Goal: Information Seeking & Learning: Learn about a topic

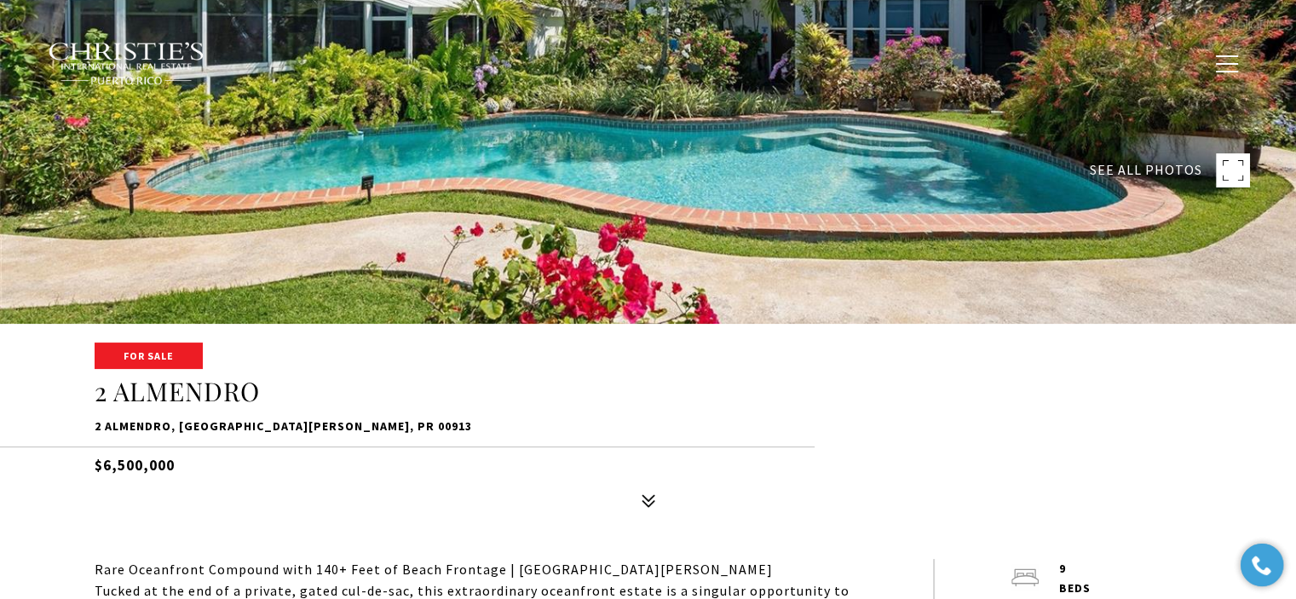
scroll to position [426, 0]
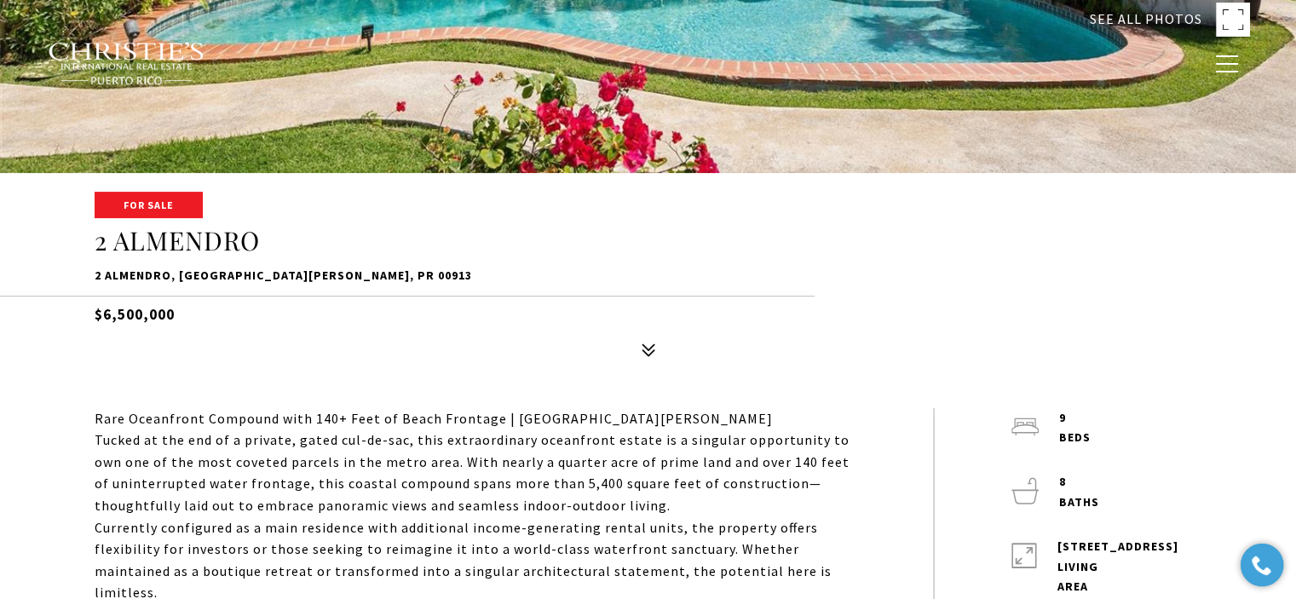
drag, startPoint x: 204, startPoint y: 314, endPoint x: 64, endPoint y: 328, distance: 141.2
click at [64, 328] on div "For Sale [STREET_ADDRESS][PERSON_NAME] $6,500,000" at bounding box center [648, 279] width 1193 height 172
drag, startPoint x: 78, startPoint y: 314, endPoint x: 192, endPoint y: 308, distance: 114.3
click at [192, 308] on div "For Sale [STREET_ADDRESS][PERSON_NAME] $6,500,000" at bounding box center [648, 279] width 1193 height 172
copy h5 "$6,500,000"
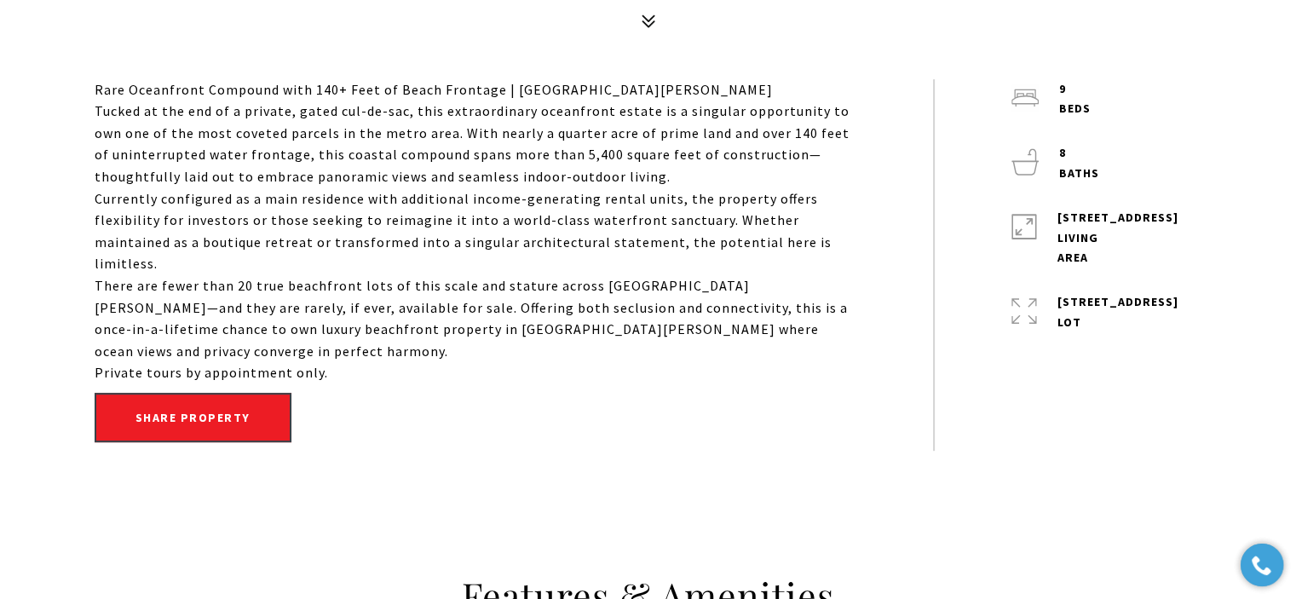
scroll to position [767, 0]
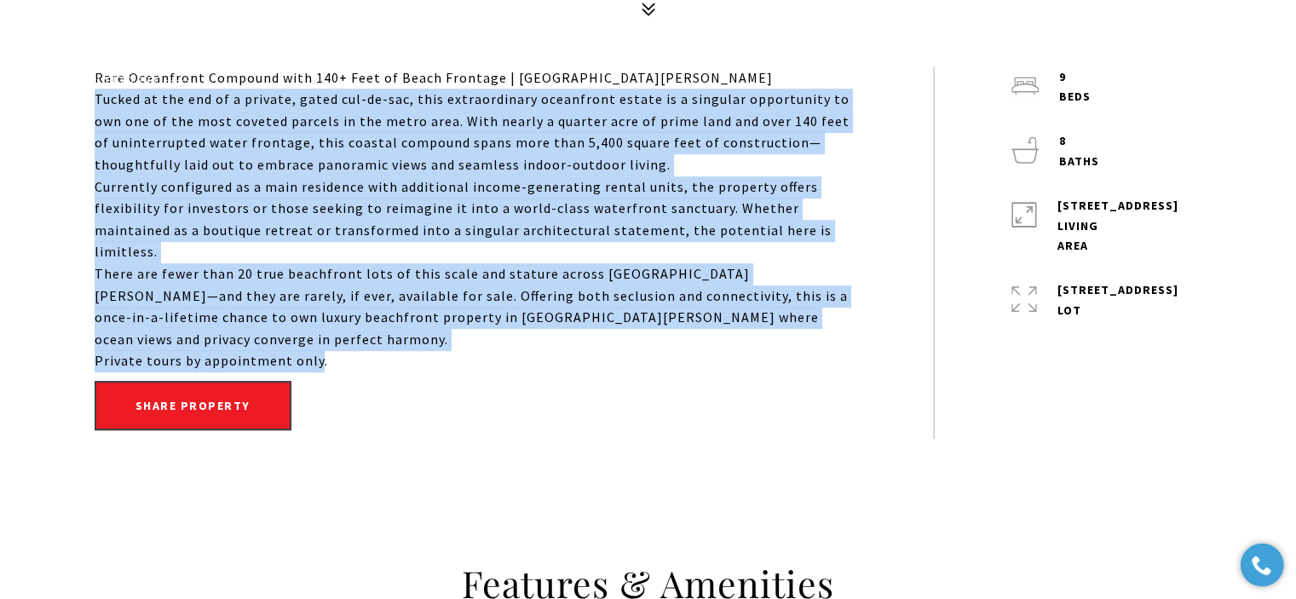
drag, startPoint x: 314, startPoint y: 314, endPoint x: 85, endPoint y: 107, distance: 307.7
click at [85, 107] on div "Rare Oceanfront Compound with 140+ Feet of Beach Frontage | [GEOGRAPHIC_DATA][P…" at bounding box center [648, 252] width 1193 height 371
copy div "Loremi do sit ame co a elitsed, doeiu tem-in-utl, etdo magnaaliquaen adminimven…"
type input "**********"
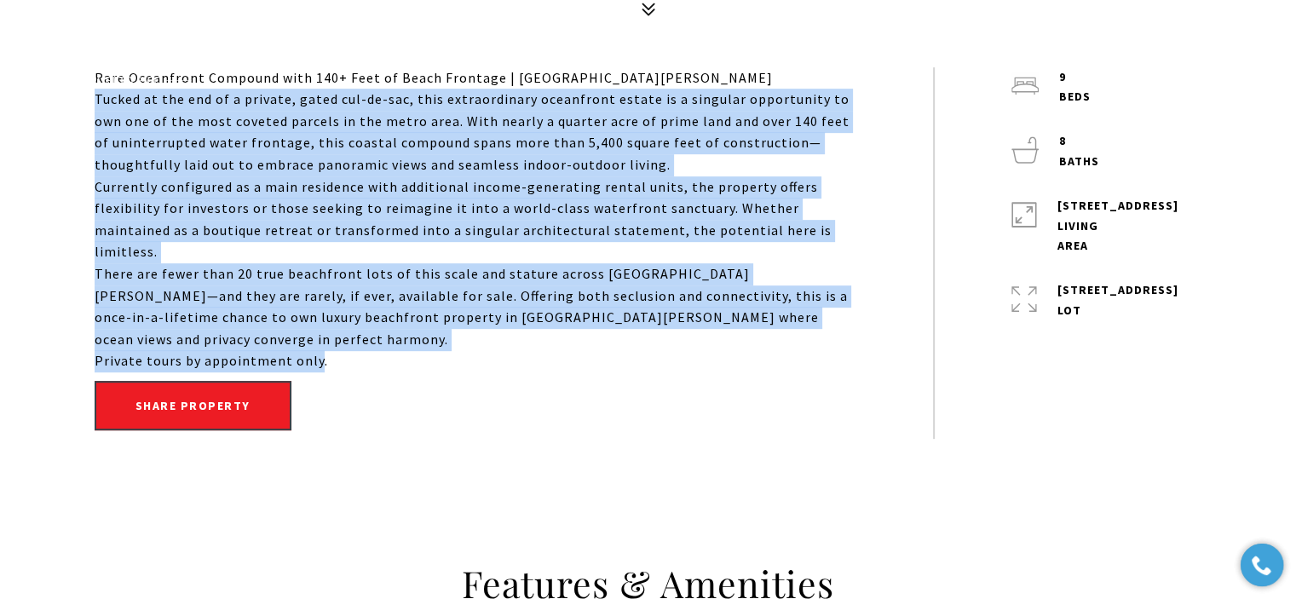
type input "***"
type input "**********"
type input "**"
type input "********"
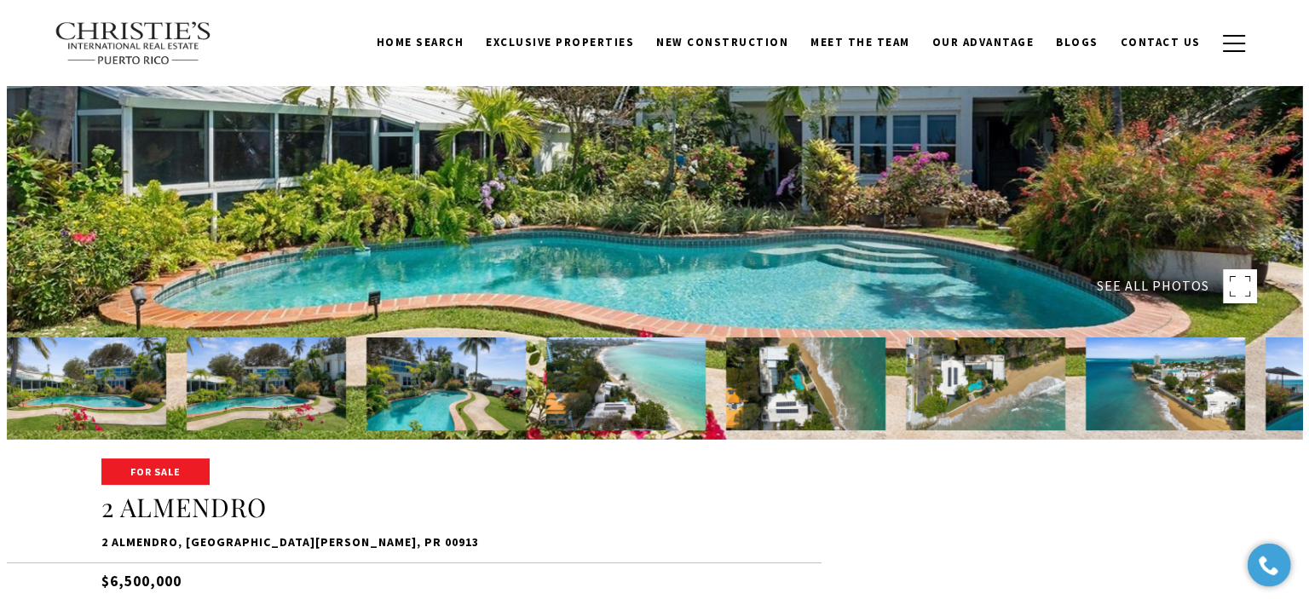
scroll to position [0, 0]
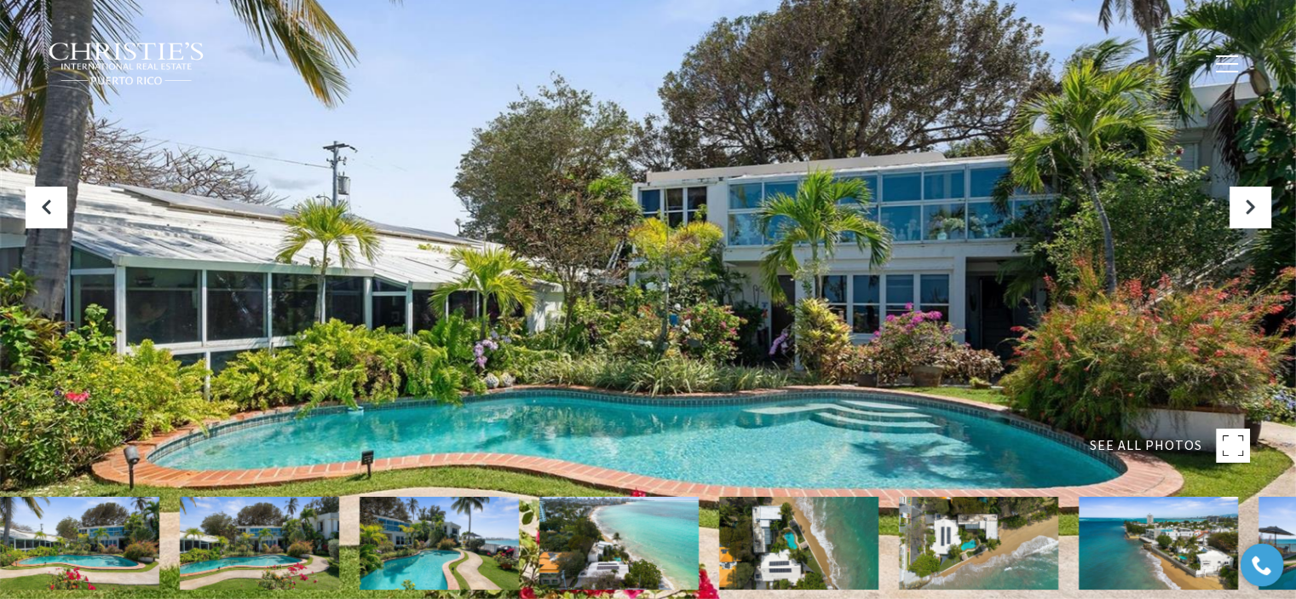
click at [753, 184] on div at bounding box center [648, 299] width 1296 height 599
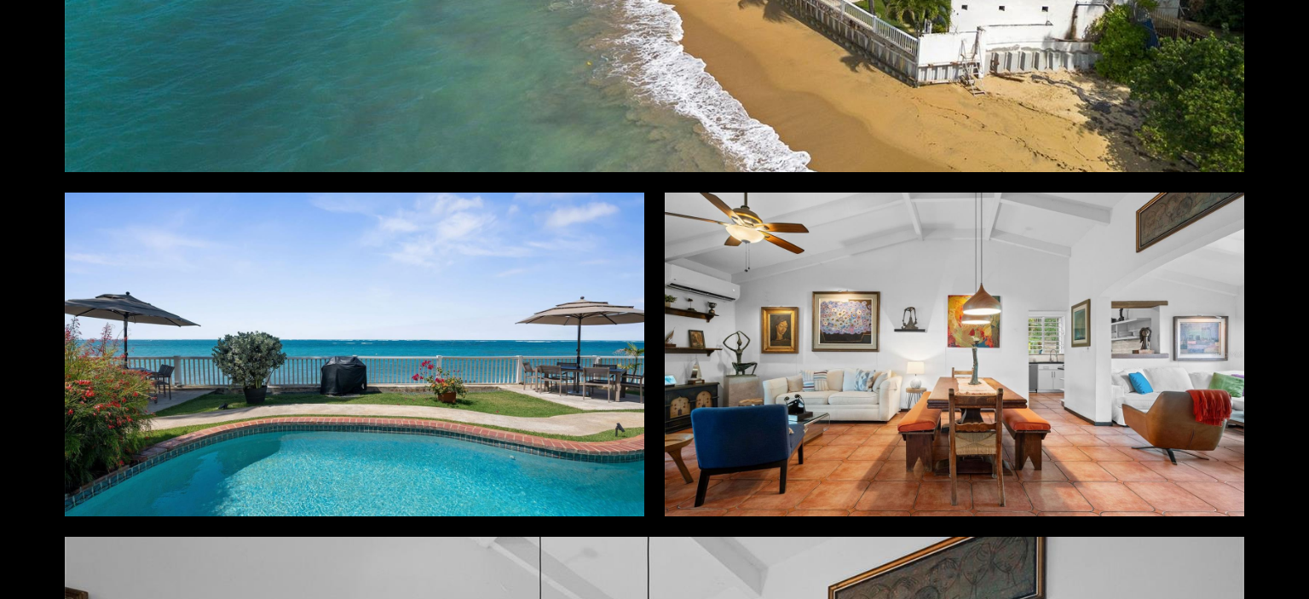
scroll to position [2641, 0]
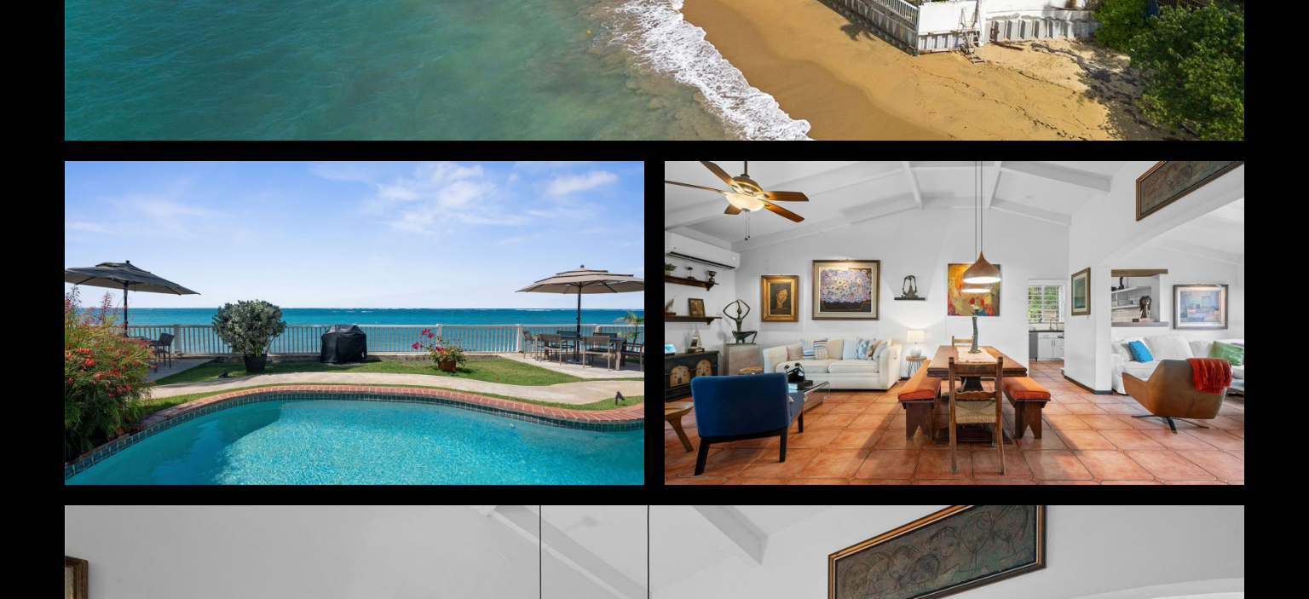
click at [400, 299] on div at bounding box center [354, 323] width 579 height 325
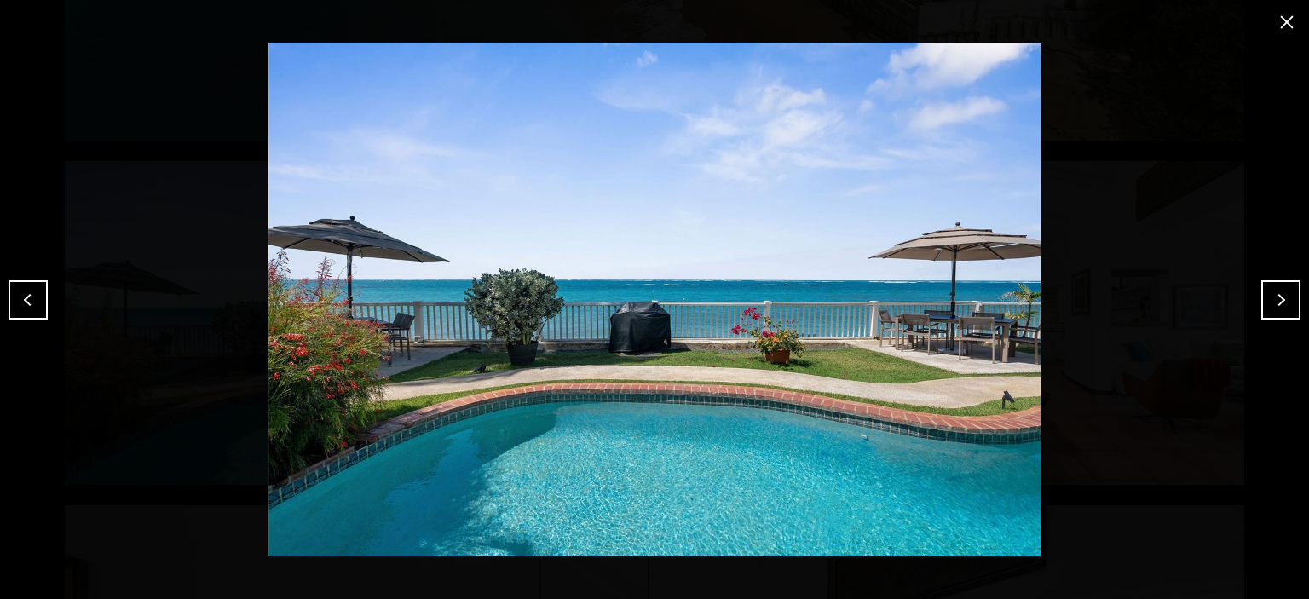
click at [1285, 27] on button "close modal" at bounding box center [1286, 22] width 27 height 27
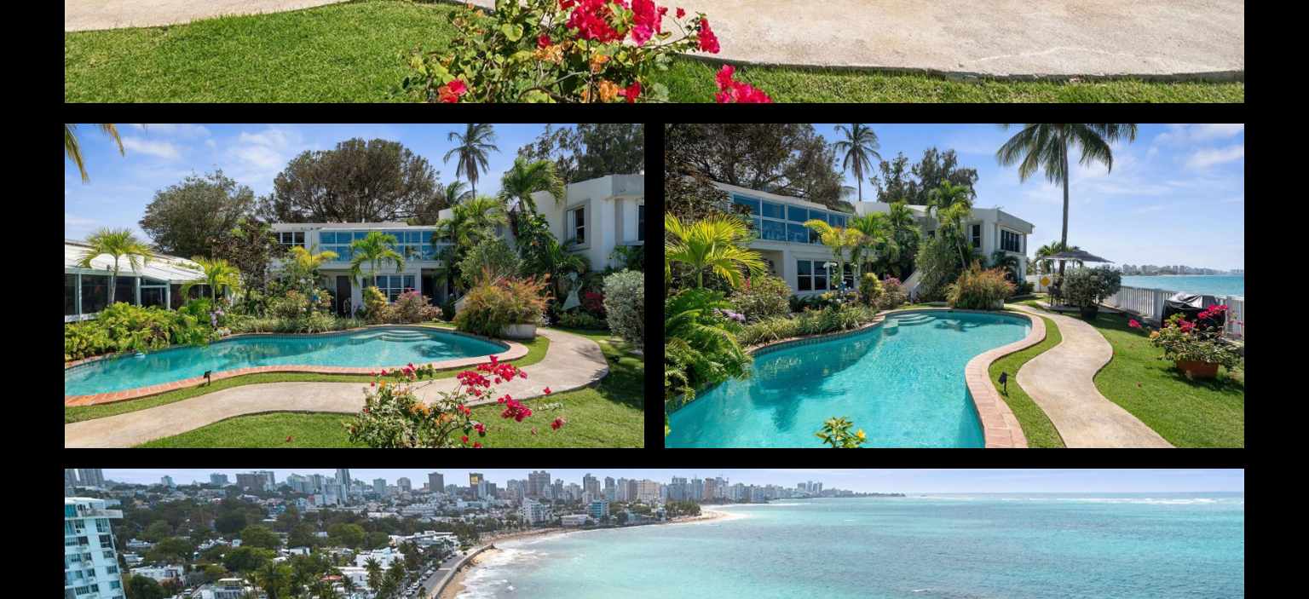
scroll to position [511, 0]
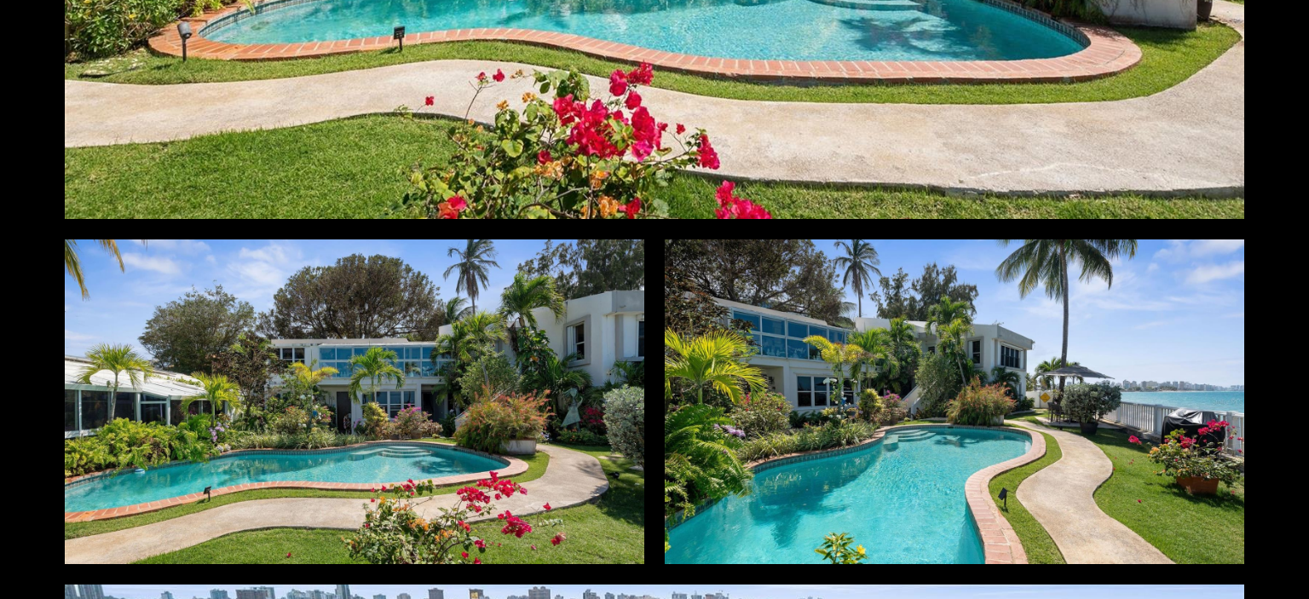
click at [1020, 400] on div at bounding box center [954, 401] width 579 height 325
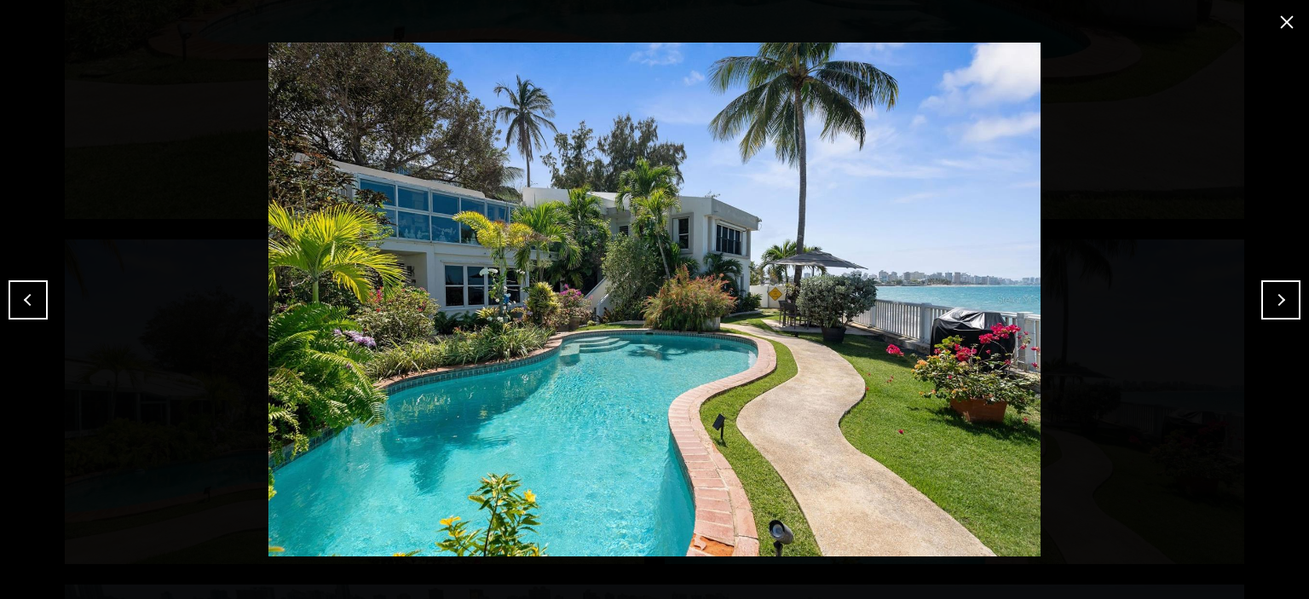
drag, startPoint x: 777, startPoint y: 279, endPoint x: 808, endPoint y: 166, distance: 116.6
click at [808, 166] on img at bounding box center [655, 300] width 1224 height 514
click at [1268, 289] on button "Next" at bounding box center [1280, 299] width 39 height 39
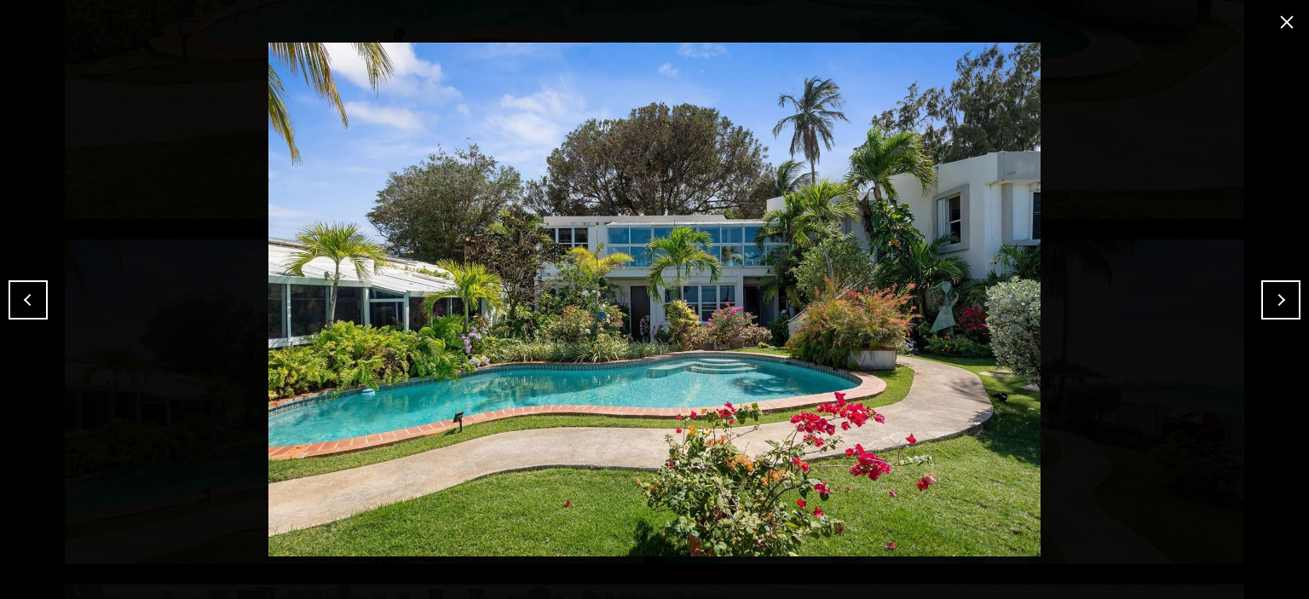
click at [1291, 25] on button "close modal" at bounding box center [1286, 22] width 27 height 27
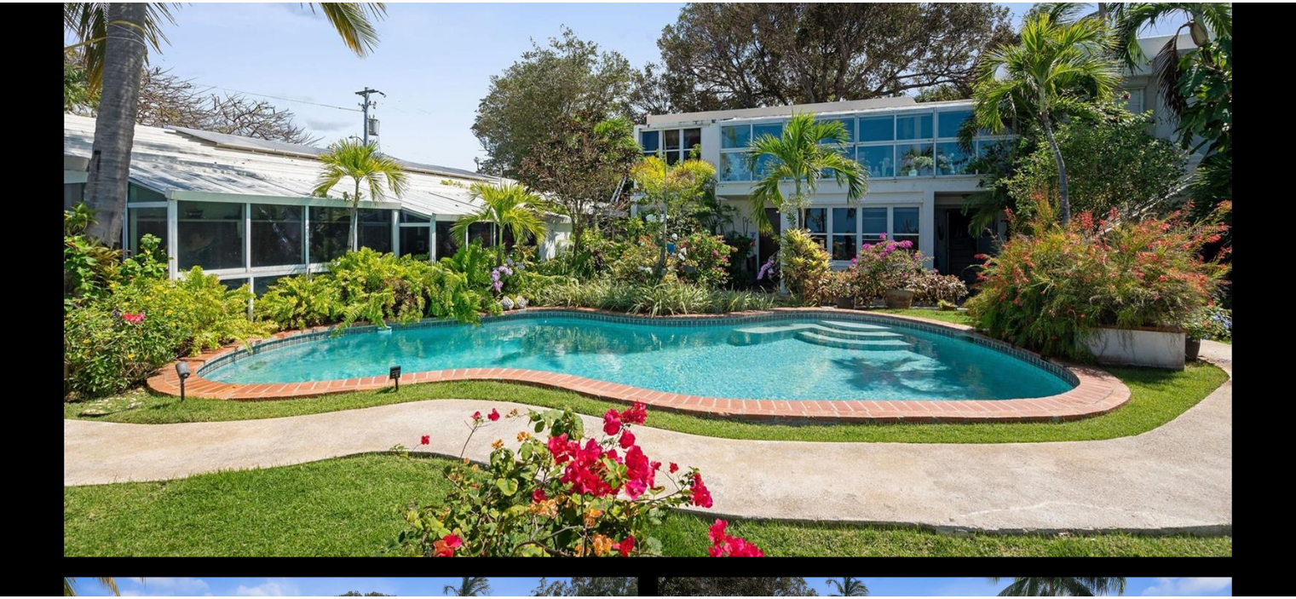
scroll to position [0, 0]
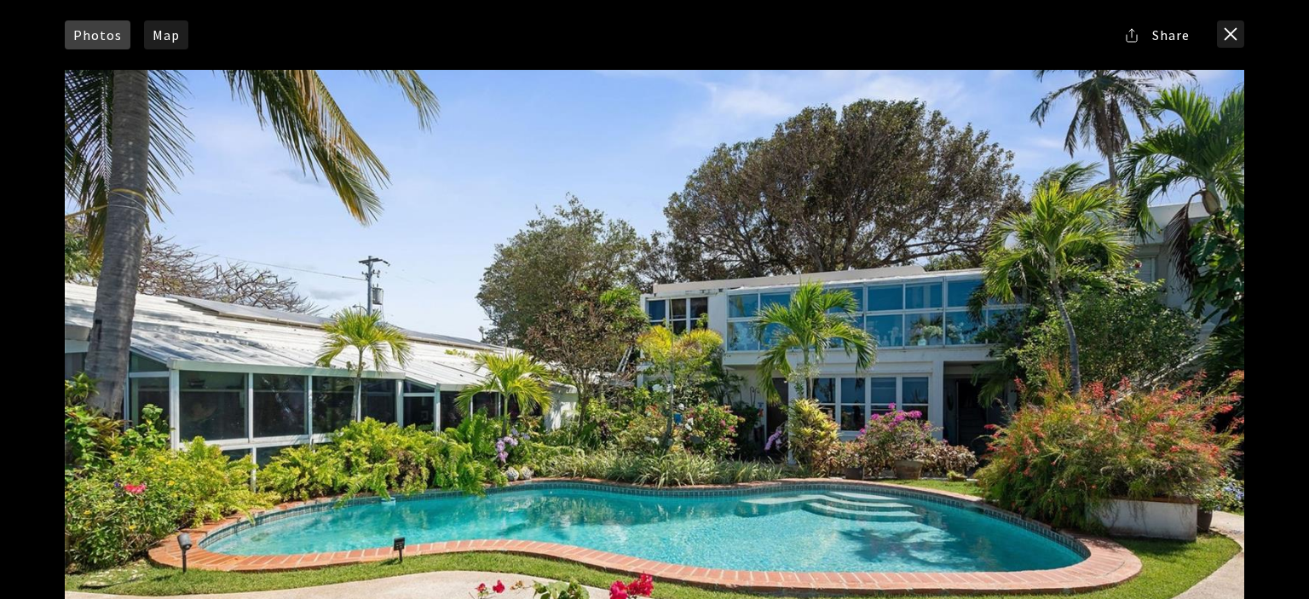
click at [625, 279] on div at bounding box center [654, 400] width 1179 height 660
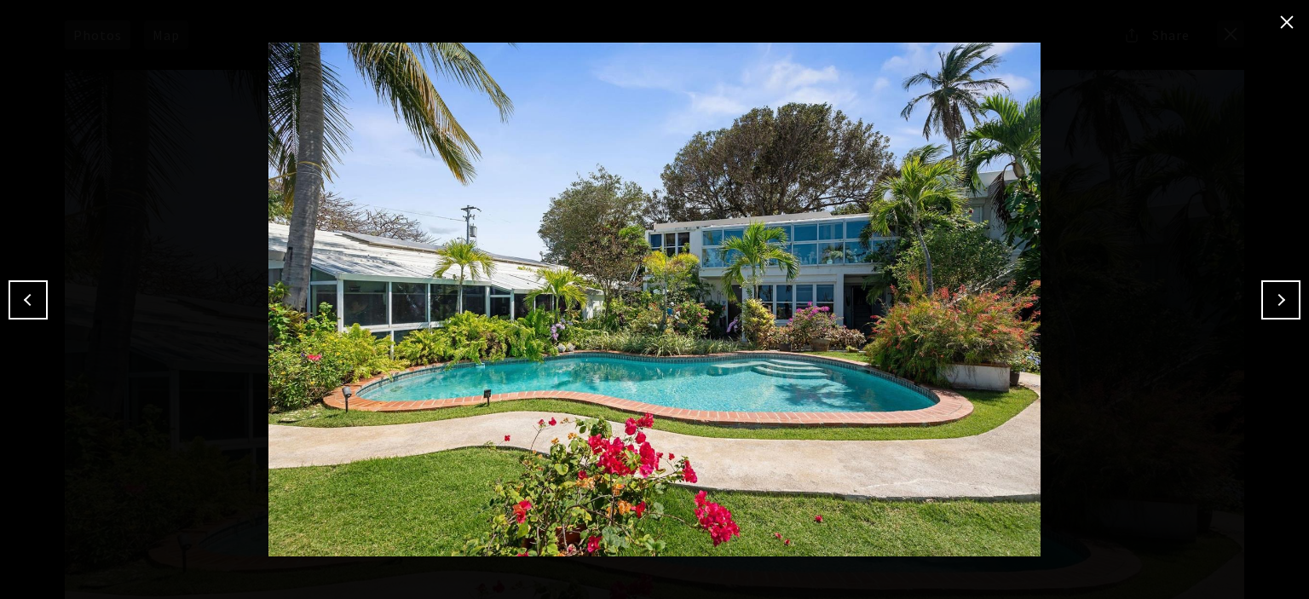
click at [1266, 286] on button "Next" at bounding box center [1280, 299] width 39 height 39
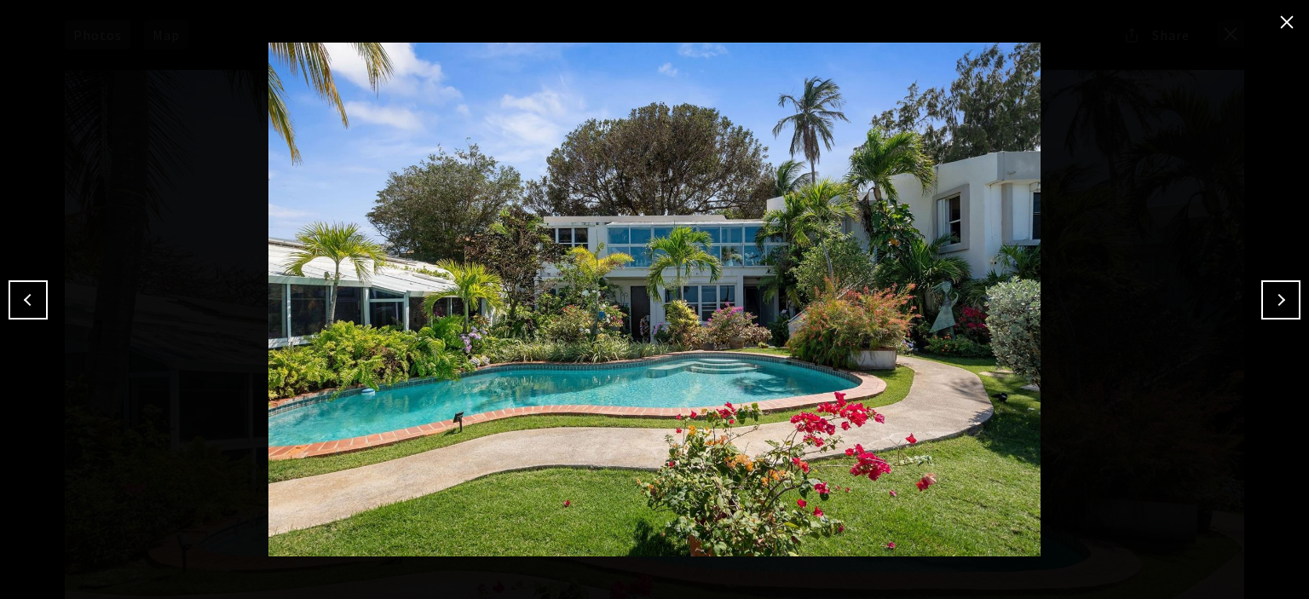
click at [1267, 287] on button "Next" at bounding box center [1280, 299] width 39 height 39
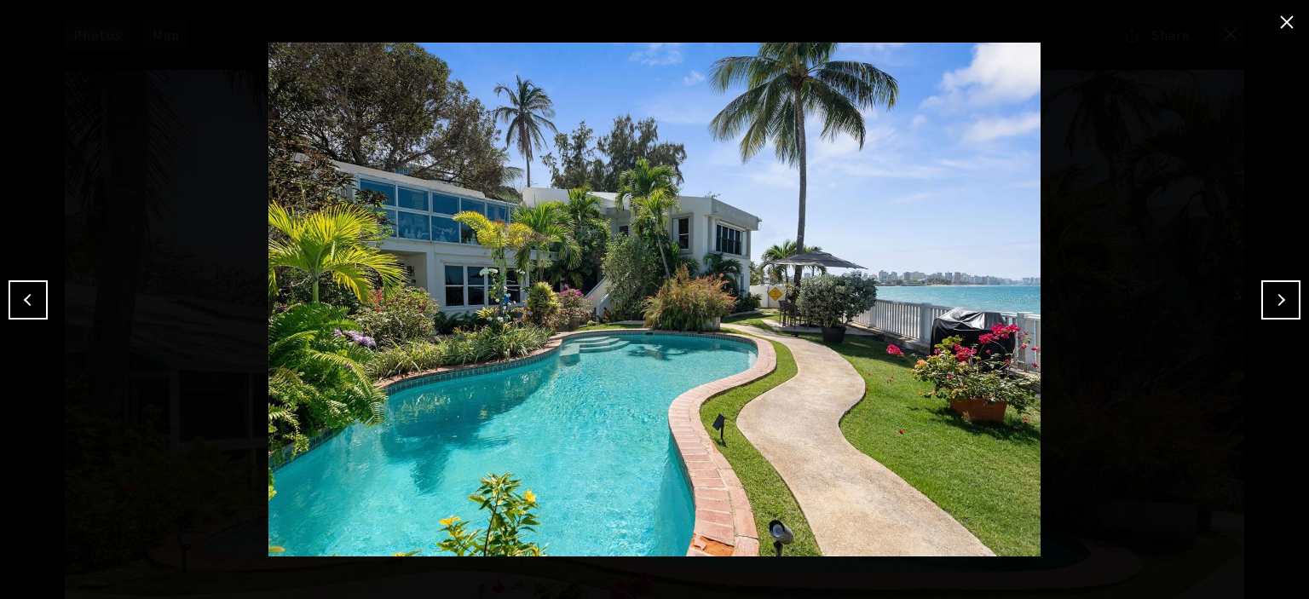
click at [1267, 289] on button "Next" at bounding box center [1280, 299] width 39 height 39
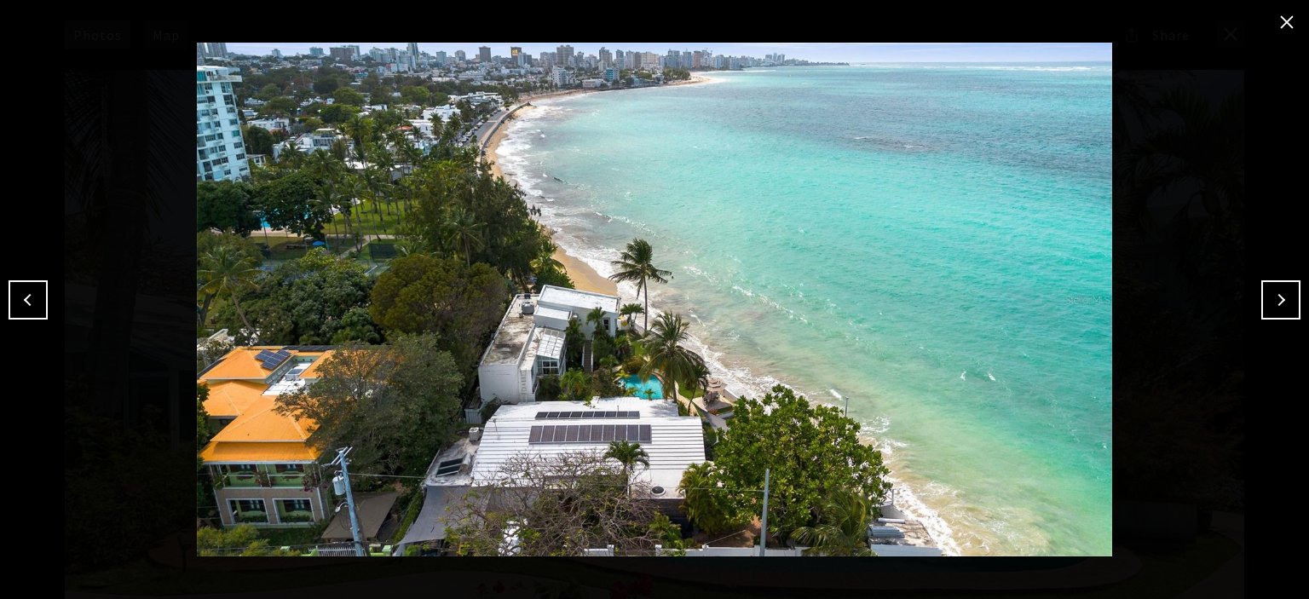
click at [1267, 288] on button "Next" at bounding box center [1280, 299] width 39 height 39
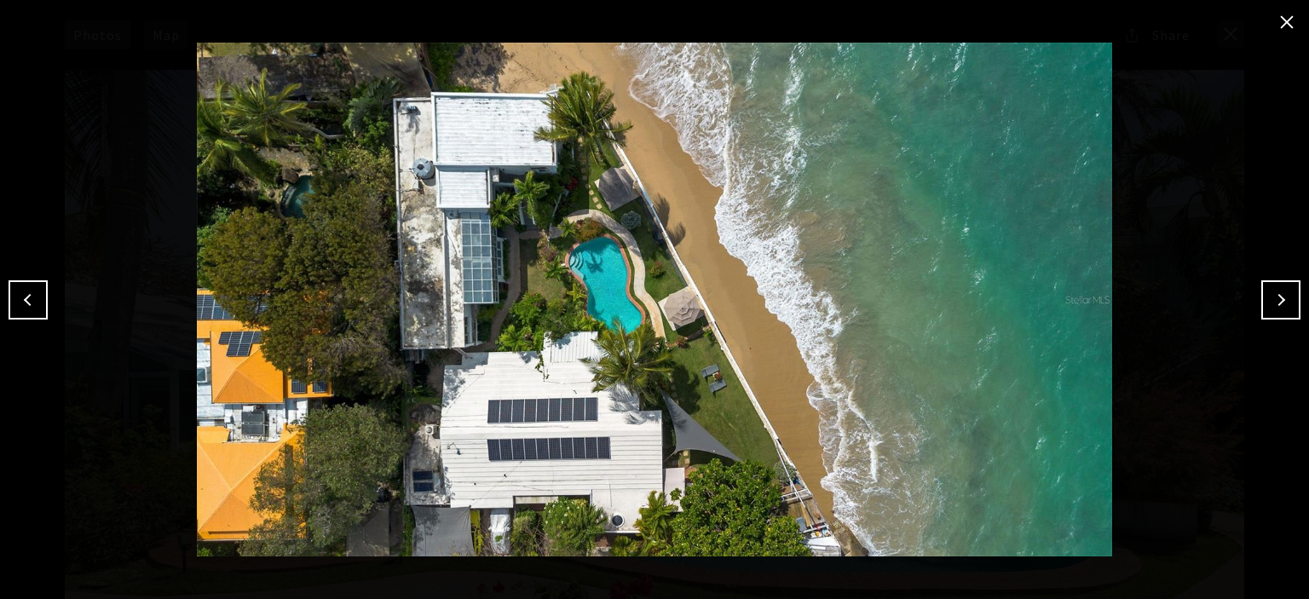
click at [1267, 287] on button "Next" at bounding box center [1280, 299] width 39 height 39
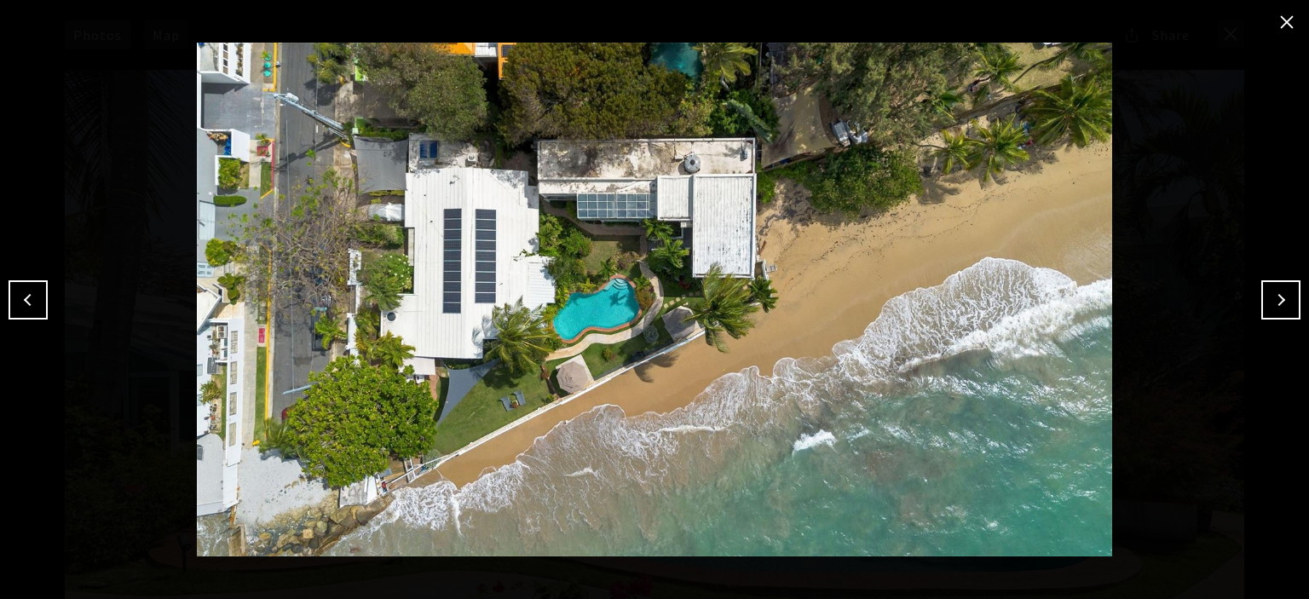
click at [1267, 288] on button "Next" at bounding box center [1280, 299] width 39 height 39
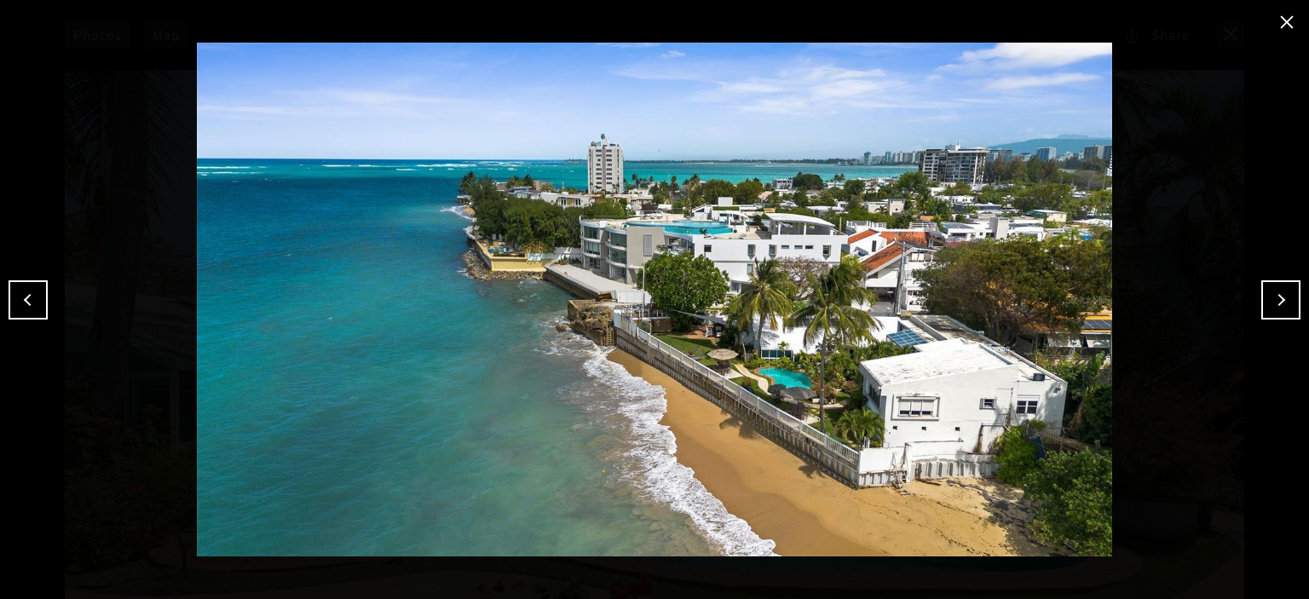
click at [1267, 288] on button "Next" at bounding box center [1280, 299] width 39 height 39
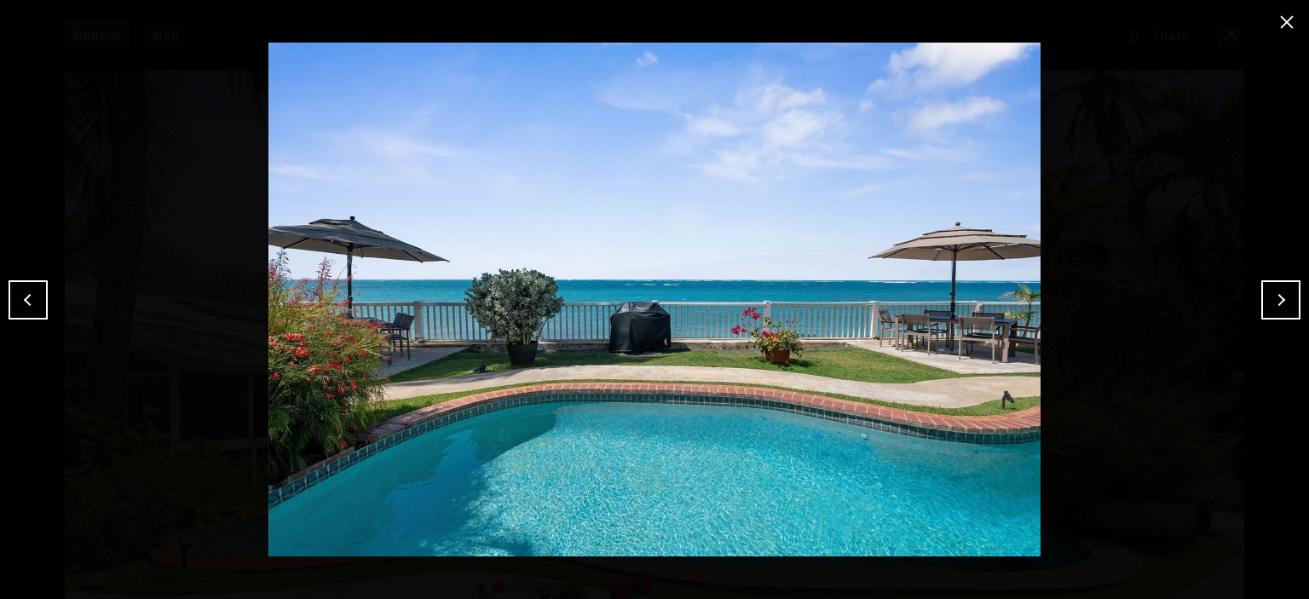
click at [1267, 288] on button "Next" at bounding box center [1280, 299] width 39 height 39
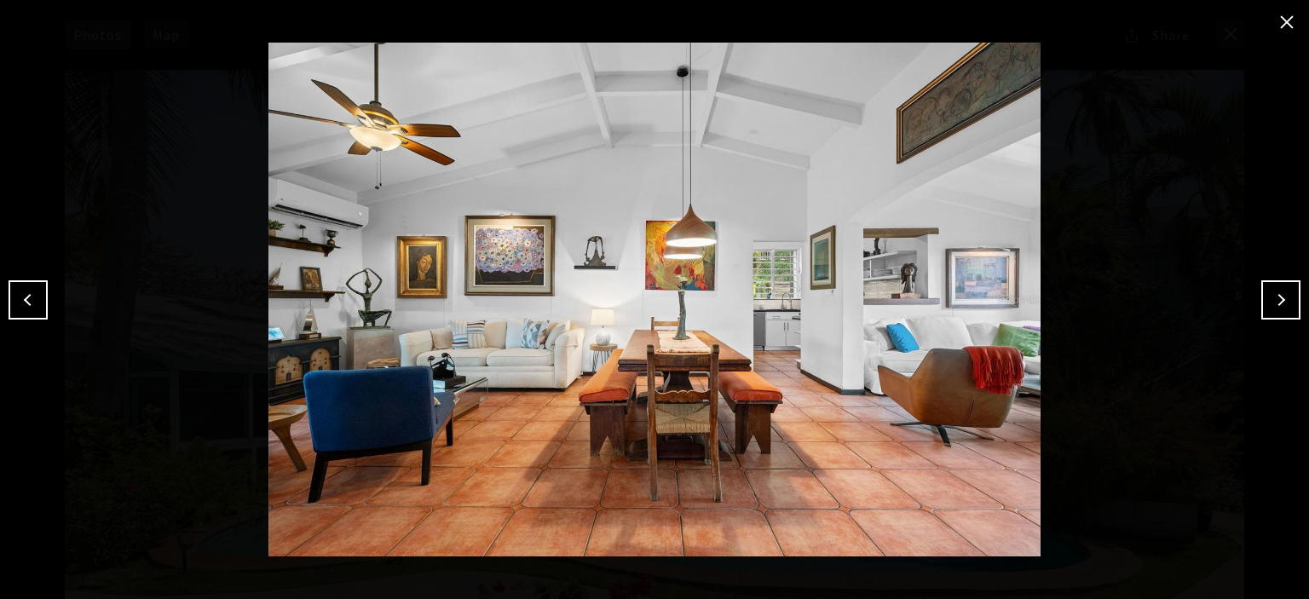
click at [1267, 288] on button "Next" at bounding box center [1280, 299] width 39 height 39
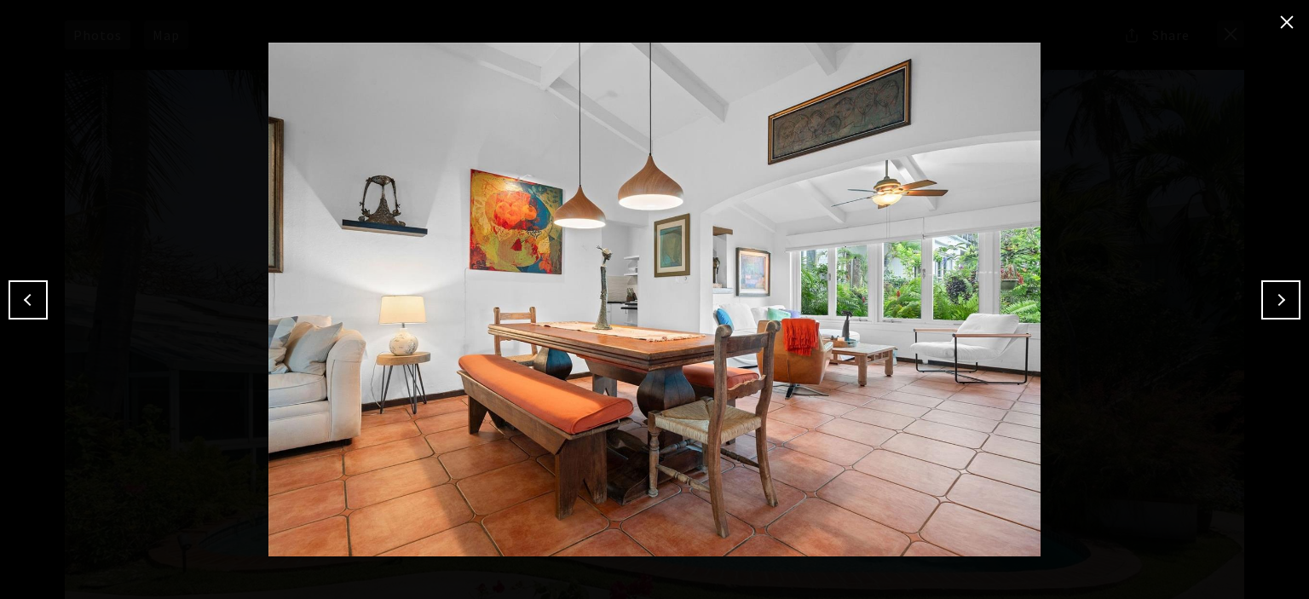
click at [1267, 288] on button "Next" at bounding box center [1280, 299] width 39 height 39
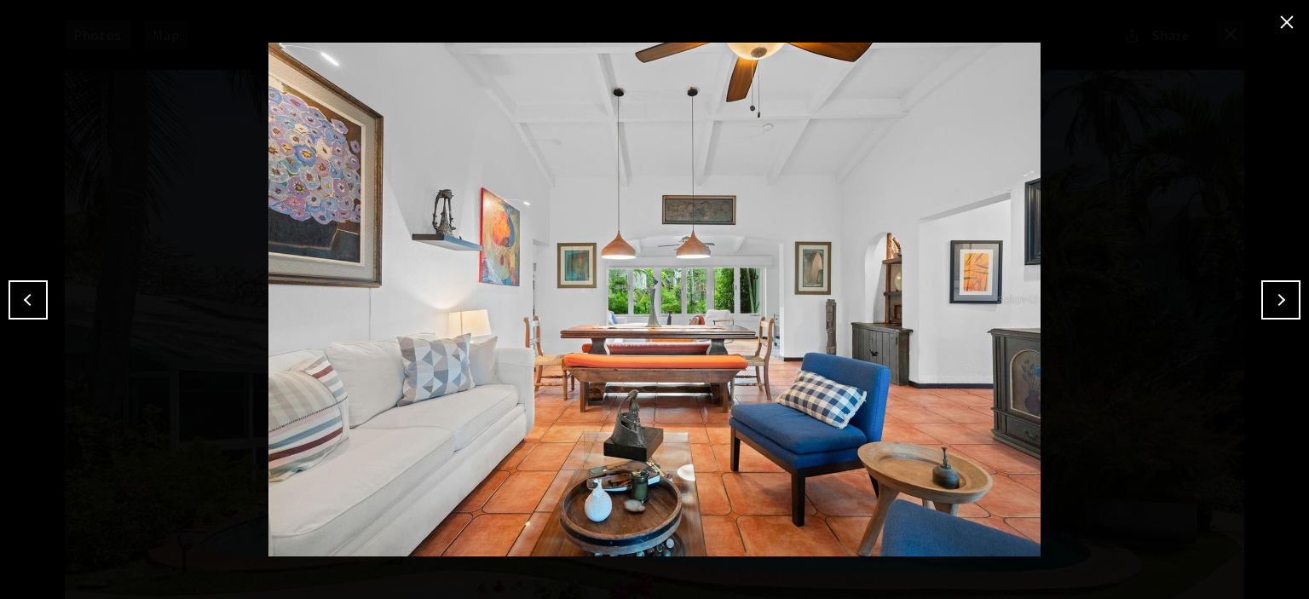
click at [1267, 288] on button "Next" at bounding box center [1280, 299] width 39 height 39
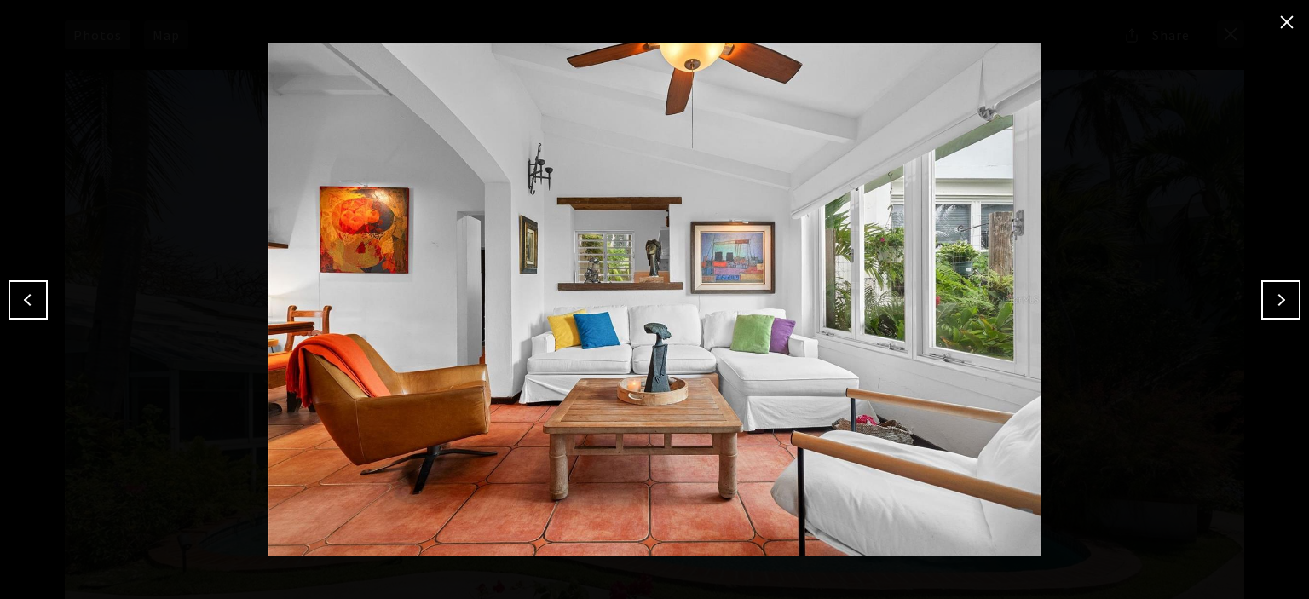
click at [1277, 299] on button "Next" at bounding box center [1280, 299] width 39 height 39
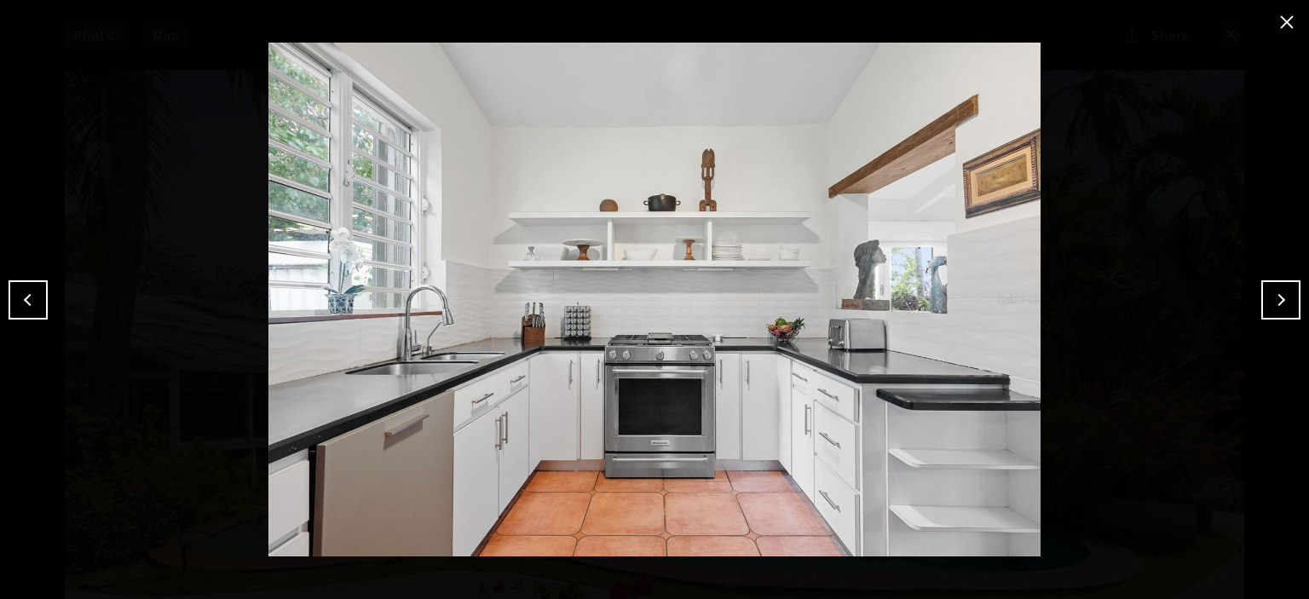
click at [1275, 303] on button "Next" at bounding box center [1280, 299] width 39 height 39
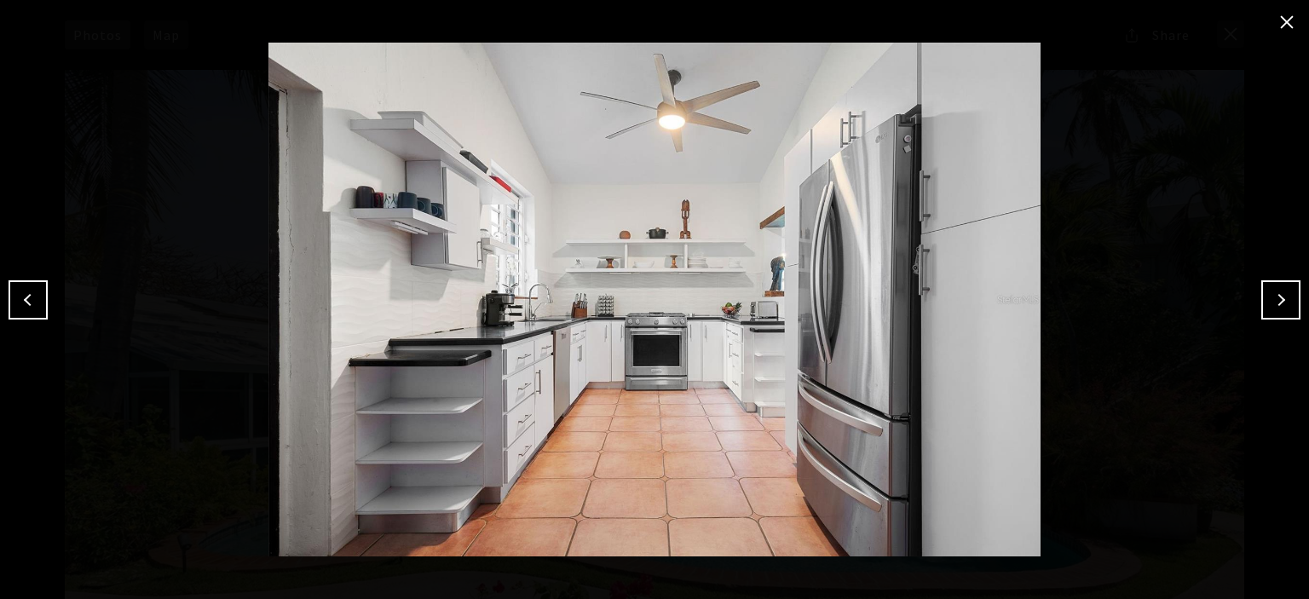
click at [1275, 302] on button "Next" at bounding box center [1280, 299] width 39 height 39
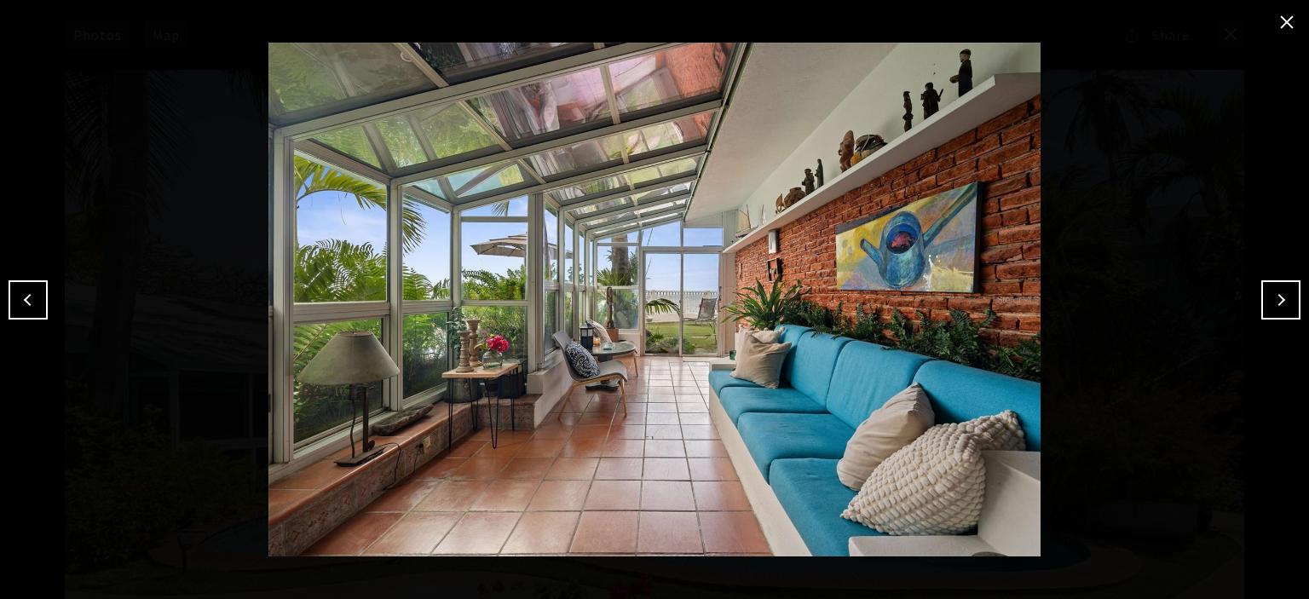
click at [1285, 309] on button "Next" at bounding box center [1280, 299] width 39 height 39
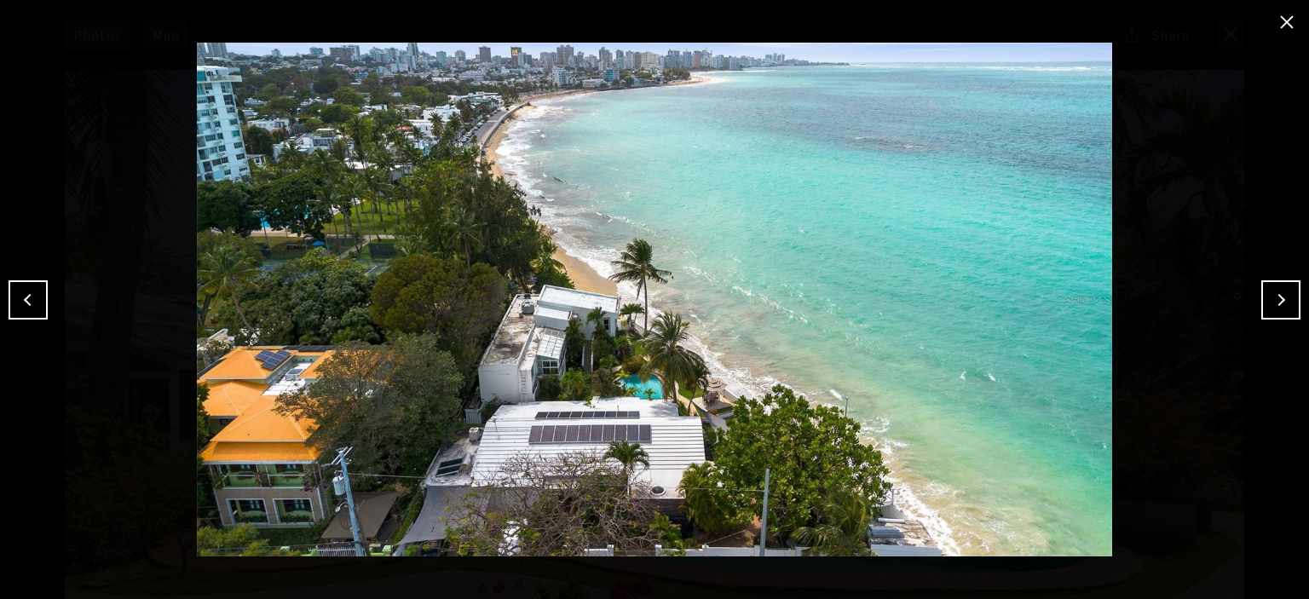
click at [1278, 27] on button "close modal" at bounding box center [1286, 22] width 27 height 27
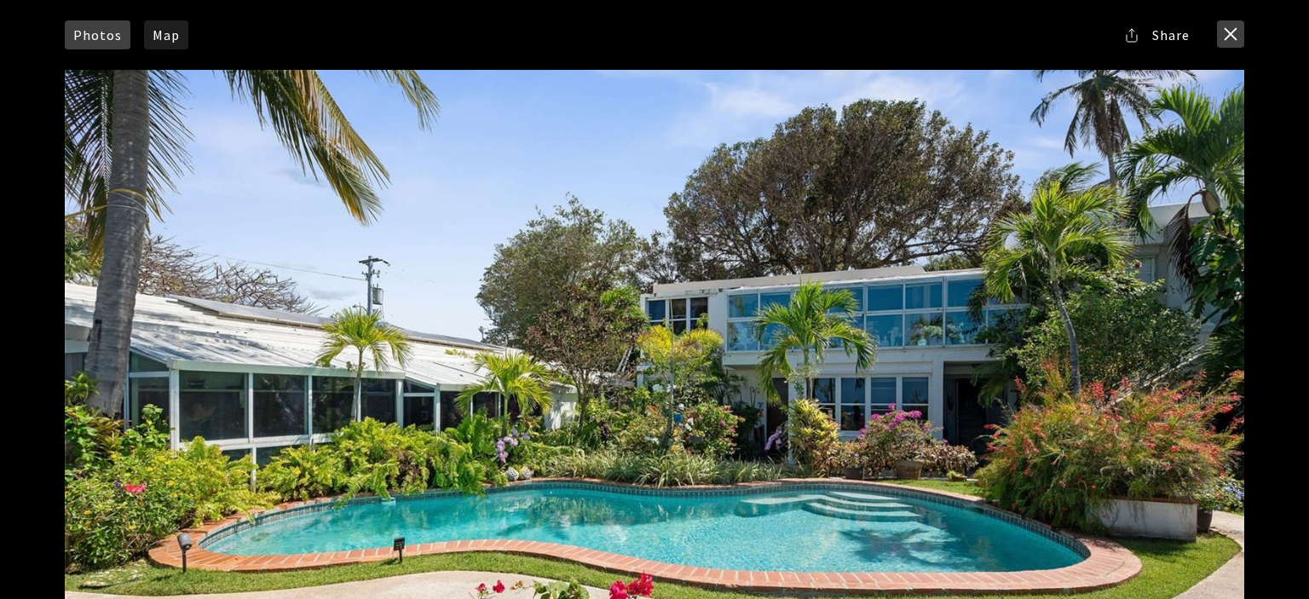
click at [1237, 39] on button "close modal" at bounding box center [1230, 33] width 27 height 27
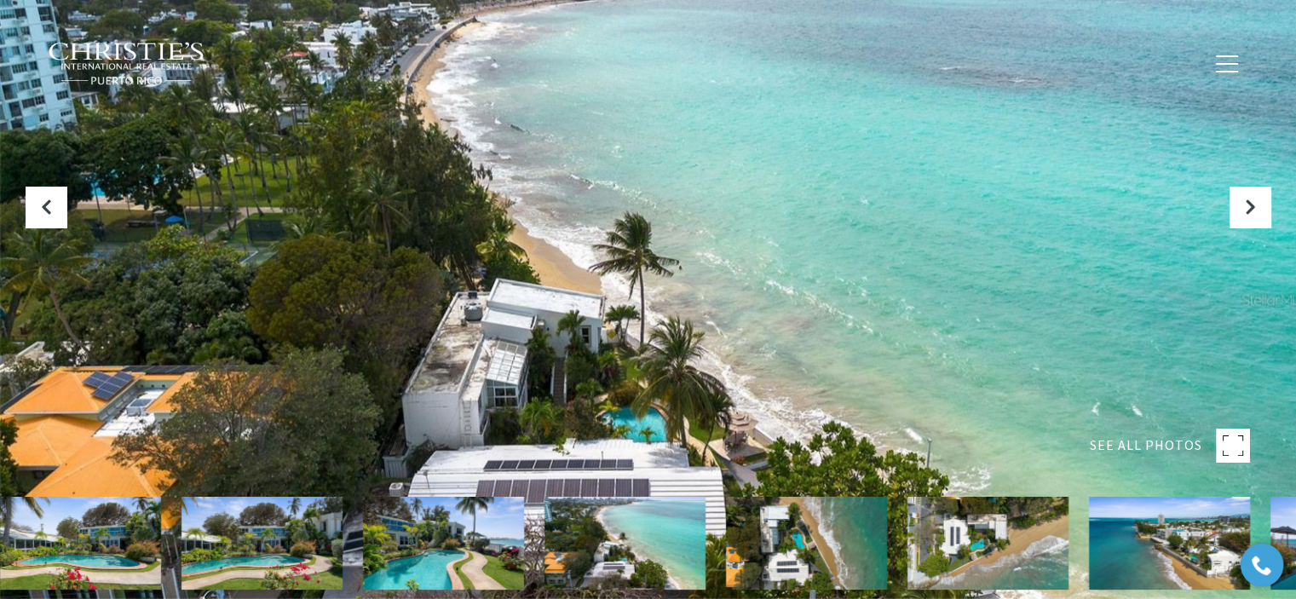
scroll to position [256, 0]
